Goal: Task Accomplishment & Management: Use online tool/utility

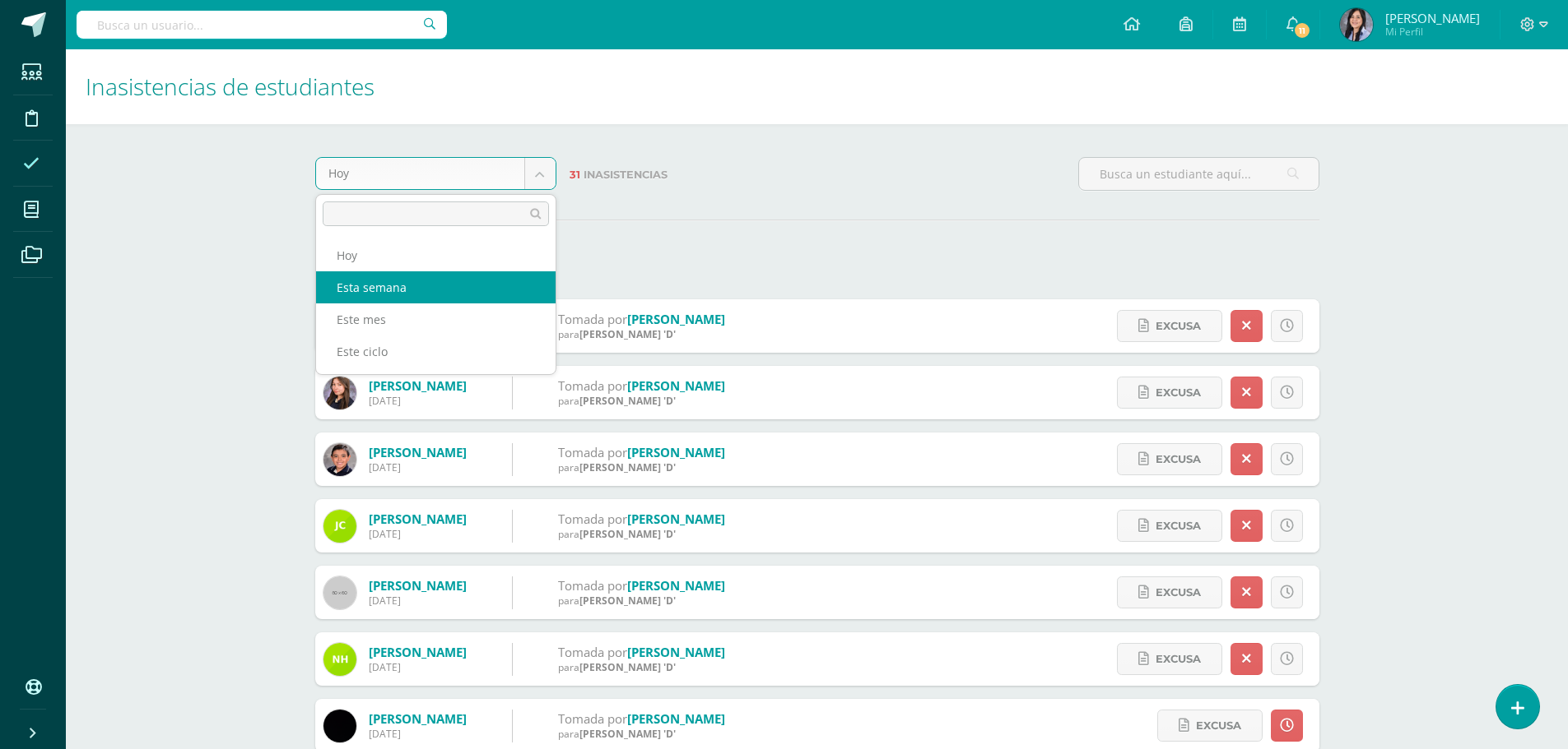
select select "week"
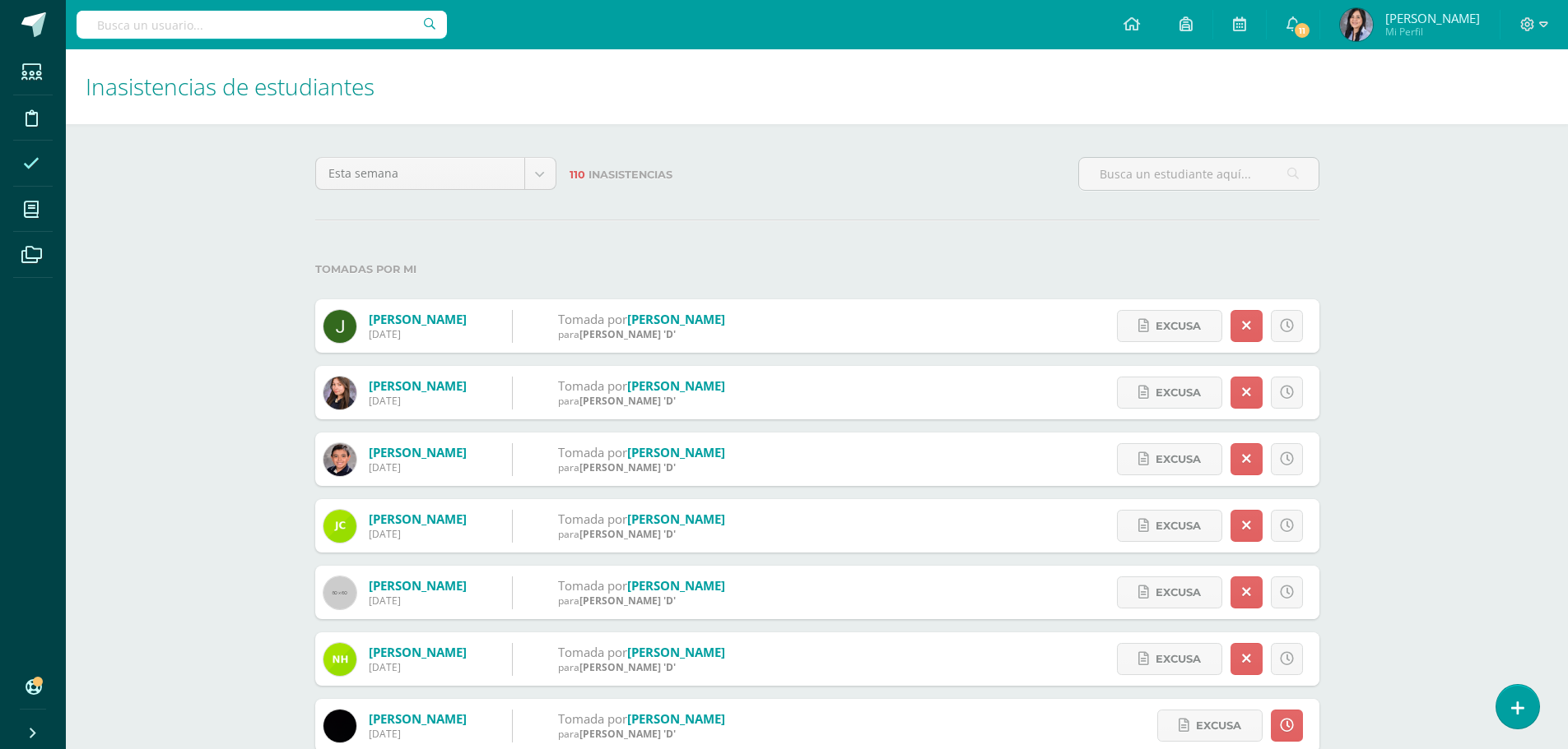
click at [746, 114] on div "Inasistencias de estudiantes" at bounding box center [817, 86] width 1502 height 75
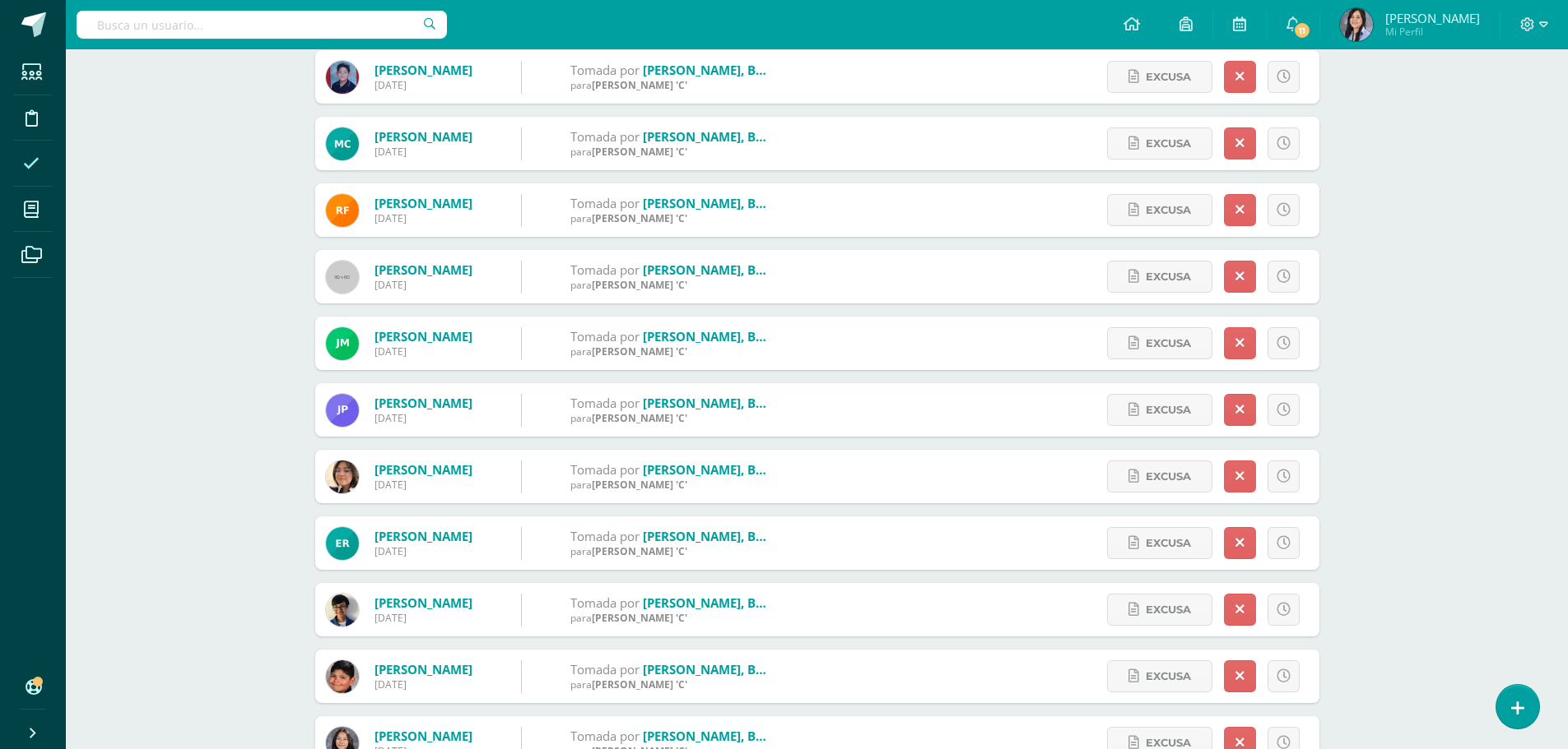
scroll to position [3984, 0]
